Goal: Task Accomplishment & Management: Manage account settings

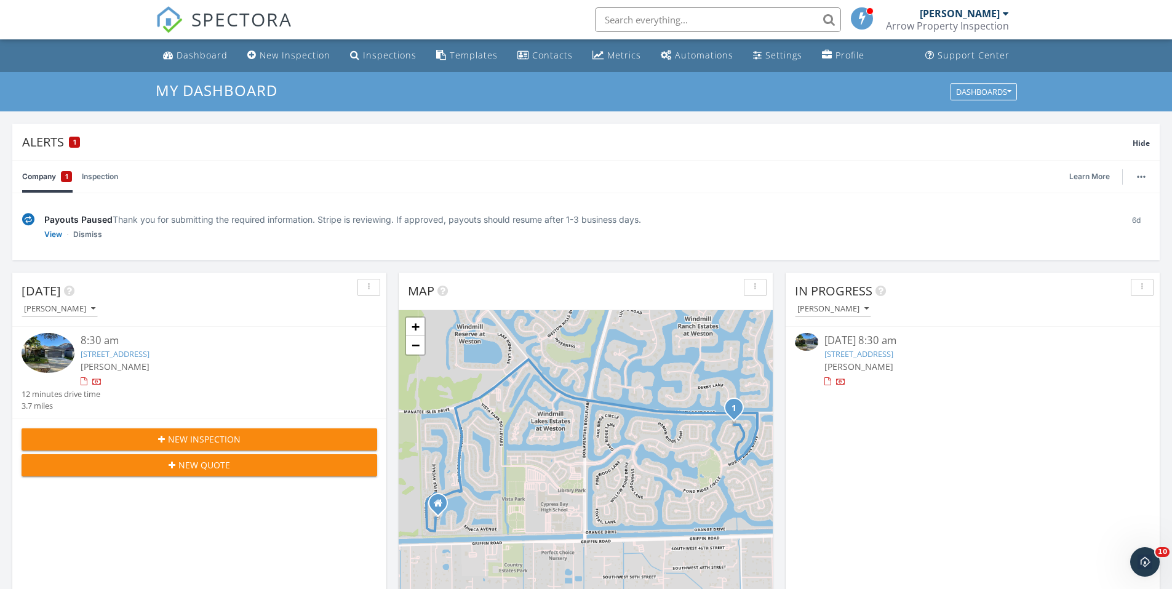
click at [63, 350] on img at bounding box center [48, 353] width 53 height 40
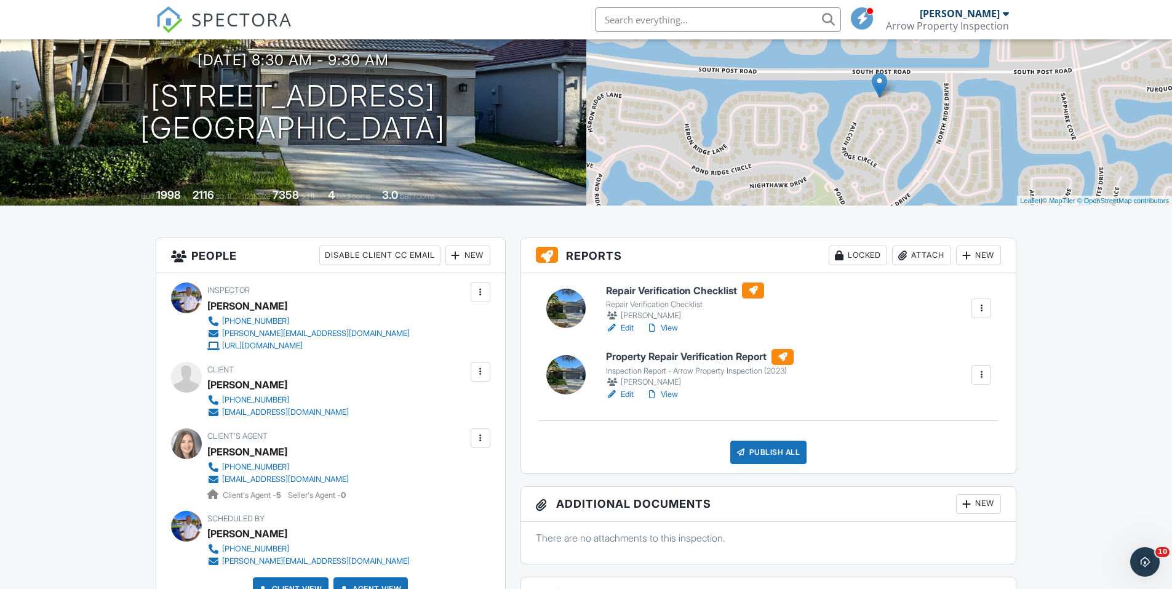
click at [986, 312] on div at bounding box center [981, 308] width 12 height 12
click at [940, 436] on li "Delete" at bounding box center [940, 428] width 101 height 31
click at [630, 396] on link "Edit" at bounding box center [620, 394] width 28 height 12
